Goal: Communication & Community: Answer question/provide support

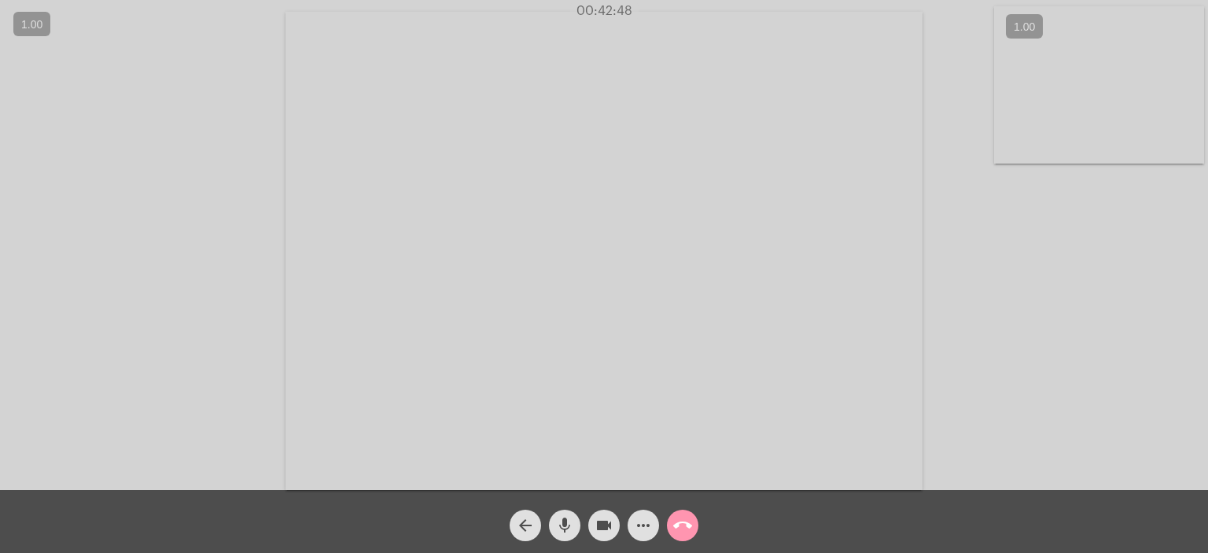
click at [570, 518] on mat-icon "mic" at bounding box center [564, 525] width 19 height 19
click at [567, 524] on mat-icon "mic_off" at bounding box center [564, 525] width 19 height 19
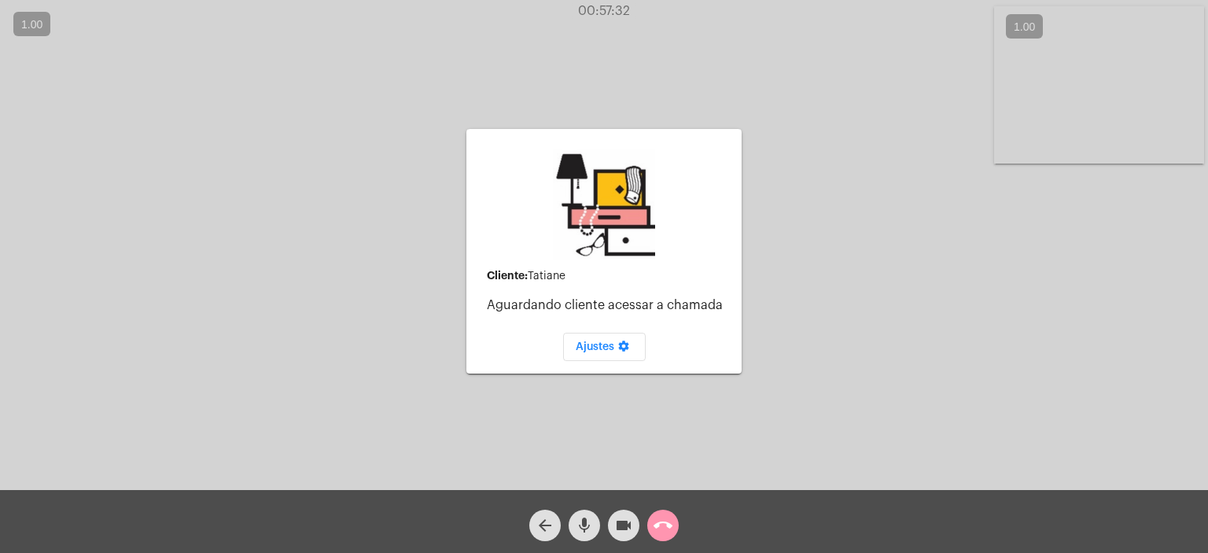
click at [84, 421] on div "Cliente: [PERSON_NAME] cliente acessar a chamada Ajustes settings Acessando Câm…" at bounding box center [604, 249] width 1204 height 490
drag, startPoint x: 84, startPoint y: 421, endPoint x: 658, endPoint y: 530, distance: 584.1
click at [658, 530] on mat-icon "call_end" at bounding box center [662, 525] width 19 height 19
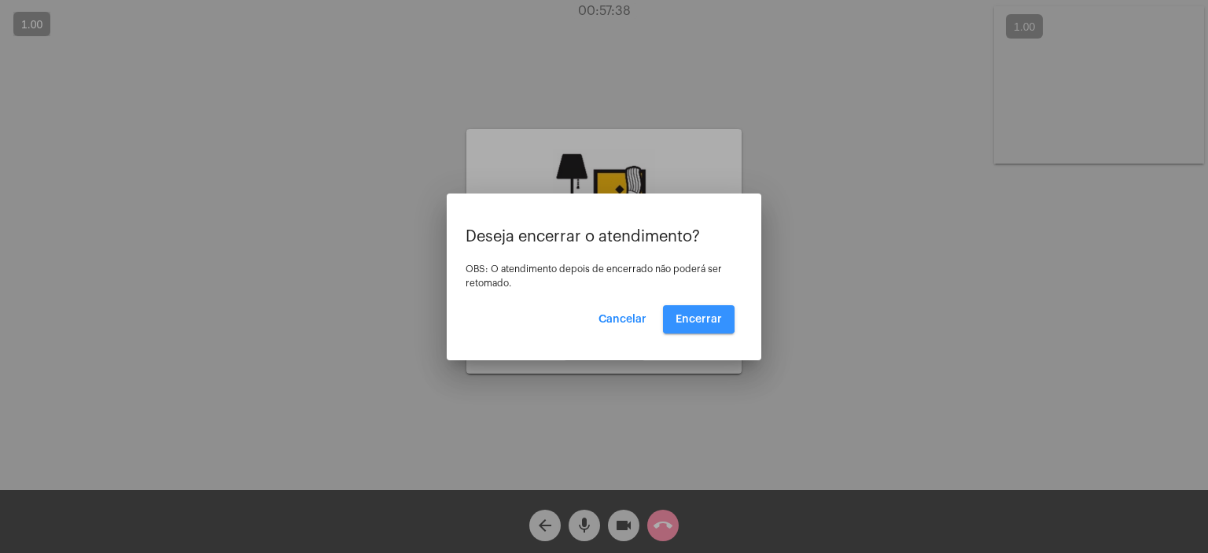
click at [685, 316] on span "Encerrar" at bounding box center [698, 319] width 46 height 11
